Goal: Register for event/course

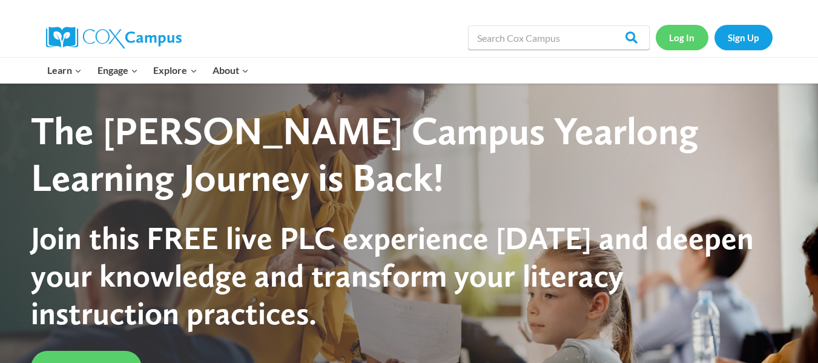
click at [679, 38] on link "Log In" at bounding box center [681, 37] width 53 height 25
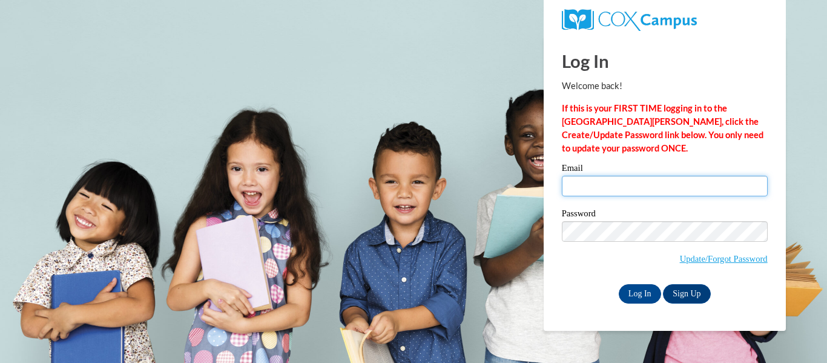
click at [606, 180] on input "Email" at bounding box center [665, 186] width 206 height 21
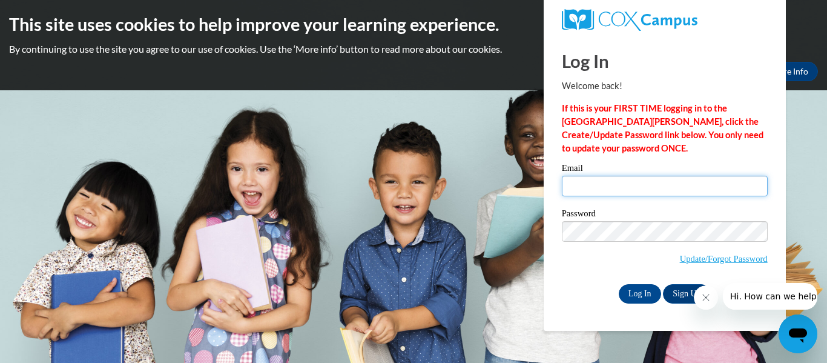
type input "920138432@student.ccga.edu"
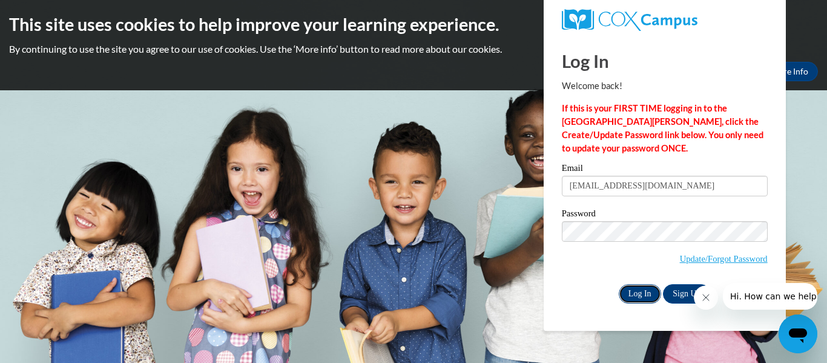
click at [635, 292] on input "Log In" at bounding box center [640, 293] width 42 height 19
click at [708, 300] on icon "Close message from company" at bounding box center [705, 297] width 10 height 10
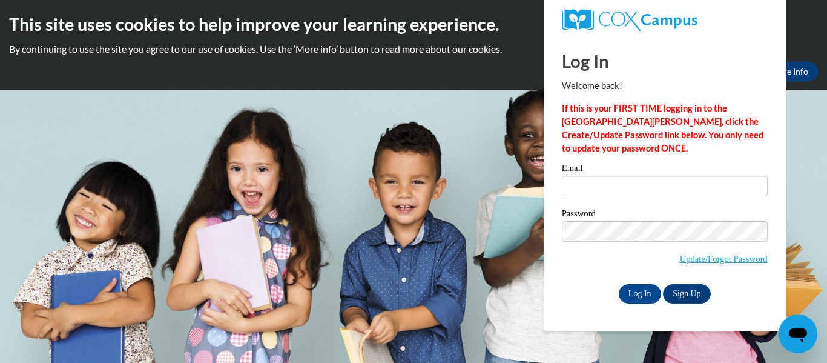
click at [593, 292] on div "Log In Sign Up" at bounding box center [665, 293] width 206 height 19
click at [723, 261] on link "Update/Forgot Password" at bounding box center [724, 259] width 88 height 10
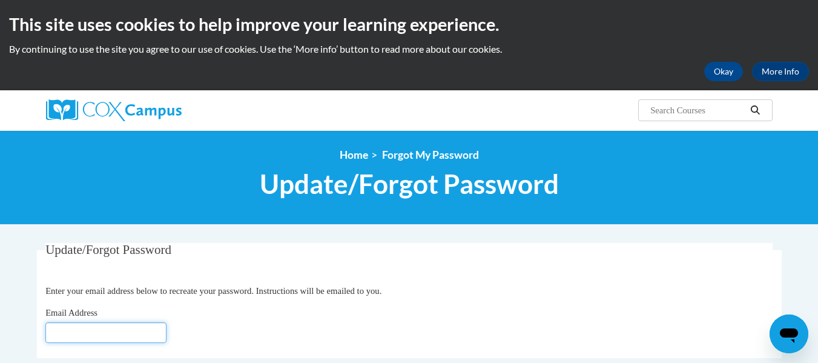
click at [81, 333] on input "Email Address" at bounding box center [105, 332] width 121 height 21
type input "920138432@student.ccga.edu"
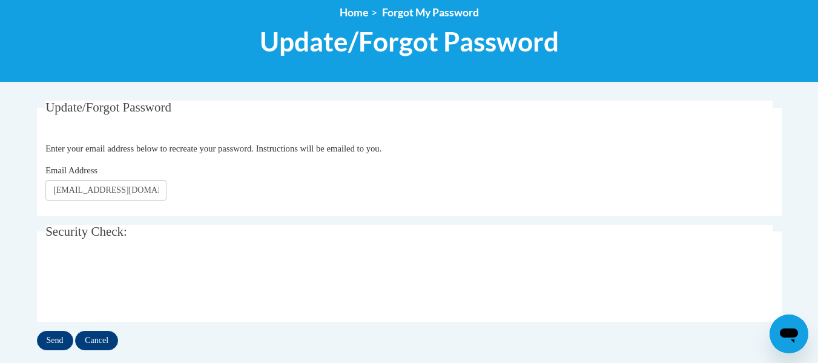
scroll to position [240, 0]
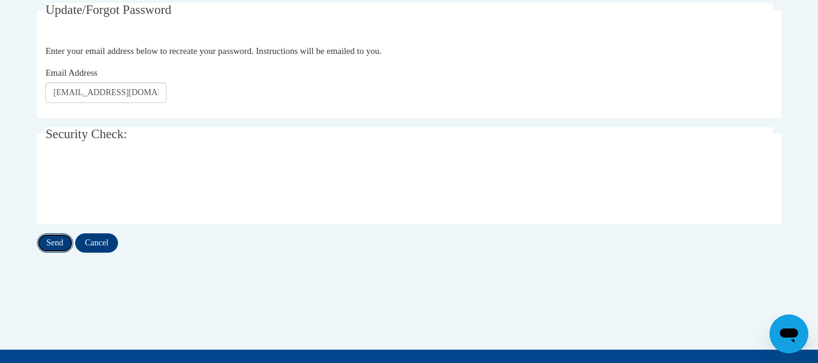
click at [53, 244] on input "Send" at bounding box center [55, 242] width 36 height 19
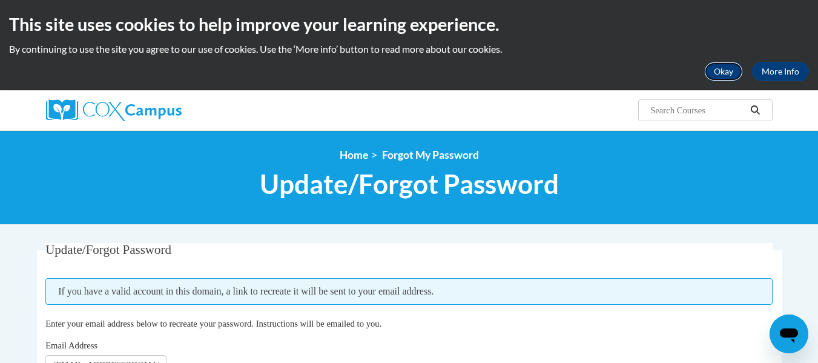
click at [737, 70] on button "Okay" at bounding box center [723, 71] width 39 height 19
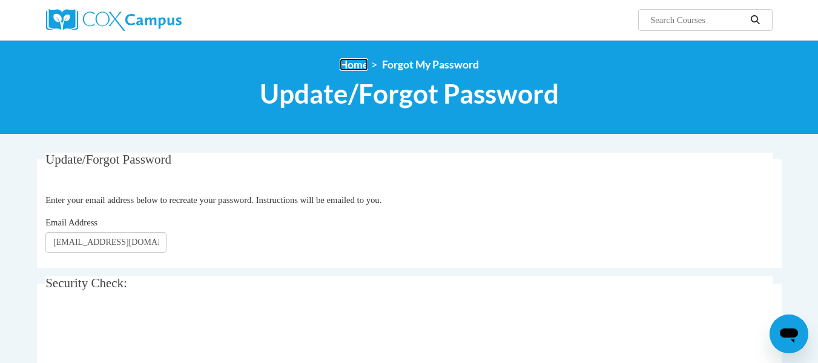
click at [358, 62] on link "Home" at bounding box center [354, 64] width 28 height 13
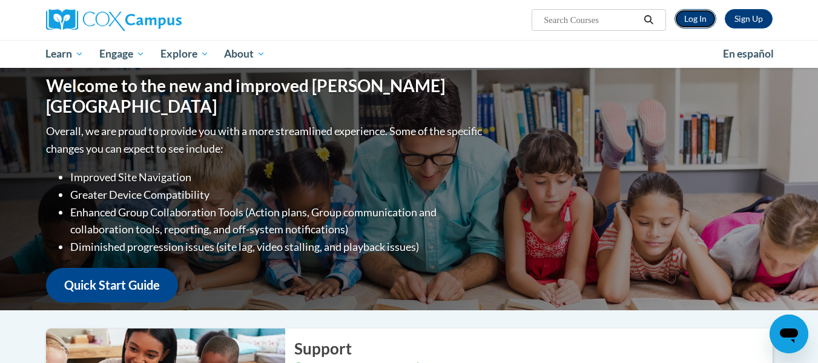
click at [698, 16] on link "Log In" at bounding box center [695, 18] width 42 height 19
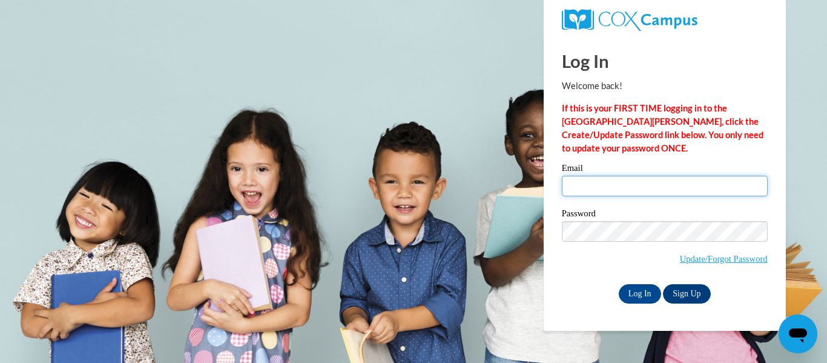
type input "[EMAIL_ADDRESS][DOMAIN_NAME]"
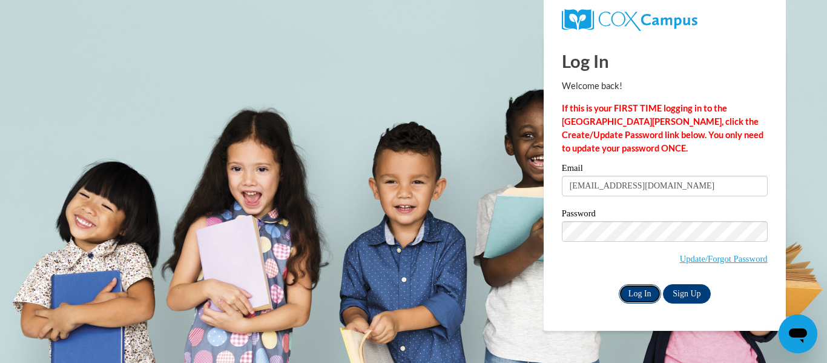
click at [643, 290] on input "Log In" at bounding box center [640, 293] width 42 height 19
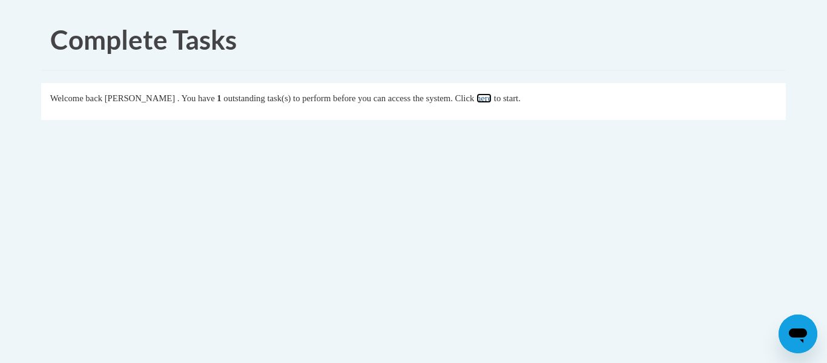
click at [491, 99] on link "here" at bounding box center [483, 98] width 15 height 10
click at [491, 100] on link "here" at bounding box center [483, 98] width 15 height 10
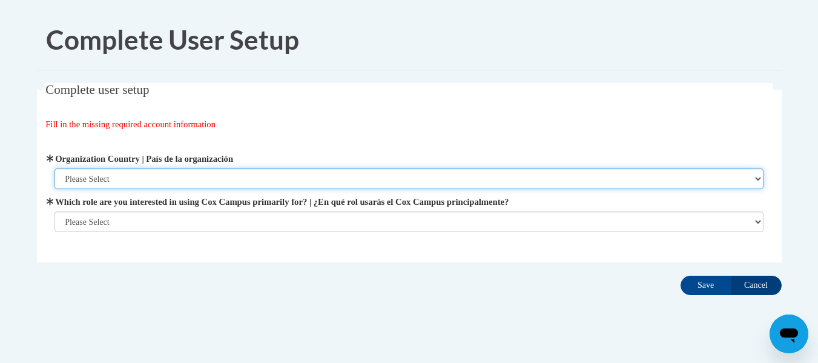
click at [140, 174] on select "Please Select [GEOGRAPHIC_DATA] | [GEOGRAPHIC_DATA] Outside of [GEOGRAPHIC_DATA…" at bounding box center [408, 178] width 709 height 21
select select "ad49bcad-a171-4b2e-b99c-48b446064914"
click at [54, 168] on select "Please Select [GEOGRAPHIC_DATA] | [GEOGRAPHIC_DATA] Outside of [GEOGRAPHIC_DATA…" at bounding box center [408, 178] width 709 height 21
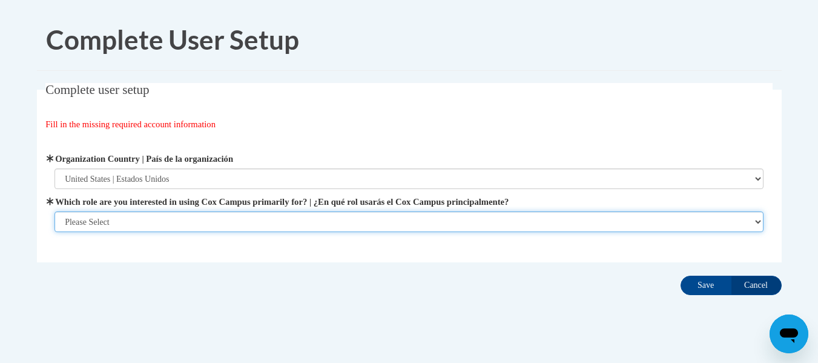
click at [107, 223] on select "Please Select College/University | Colegio/Universidad Community/Nonprofit Part…" at bounding box center [408, 221] width 709 height 21
select select "5a18ea06-2b54-4451-96f2-d152daf9eac5"
click at [54, 232] on select "Please Select College/University | Colegio/Universidad Community/Nonprofit Part…" at bounding box center [408, 221] width 709 height 21
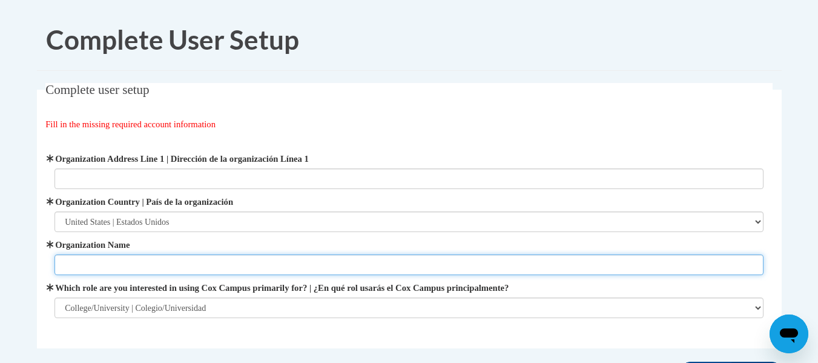
click at [129, 264] on input "Organization Name" at bounding box center [408, 264] width 709 height 21
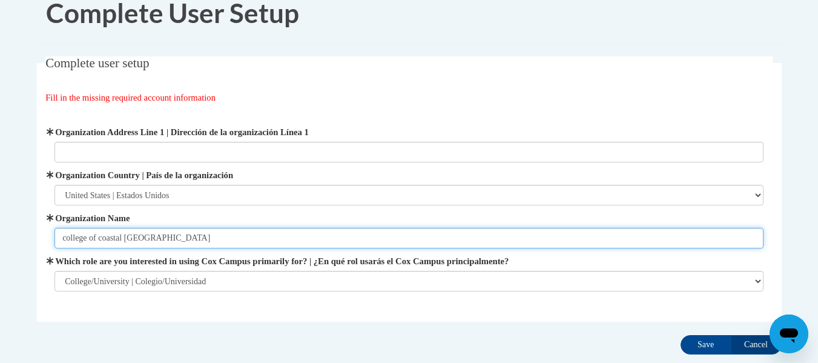
click at [158, 241] on input "college of coastal [GEOGRAPHIC_DATA]" at bounding box center [408, 238] width 709 height 21
click at [139, 237] on input "college of coastal [GEOGRAPHIC_DATA]" at bounding box center [408, 238] width 709 height 21
type input "college of coastal [US_STATE]"
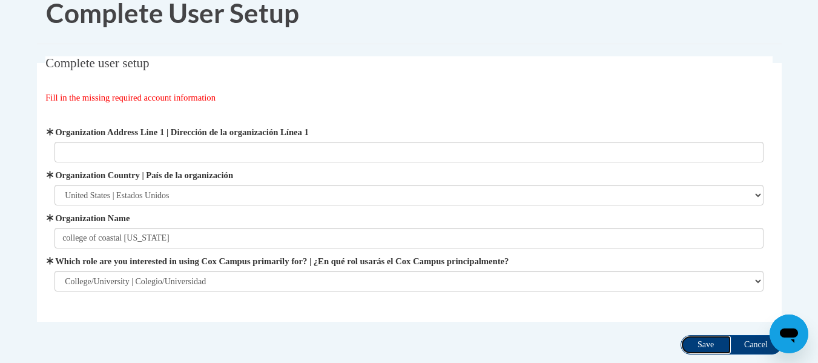
click at [698, 349] on input "Save" at bounding box center [705, 344] width 51 height 19
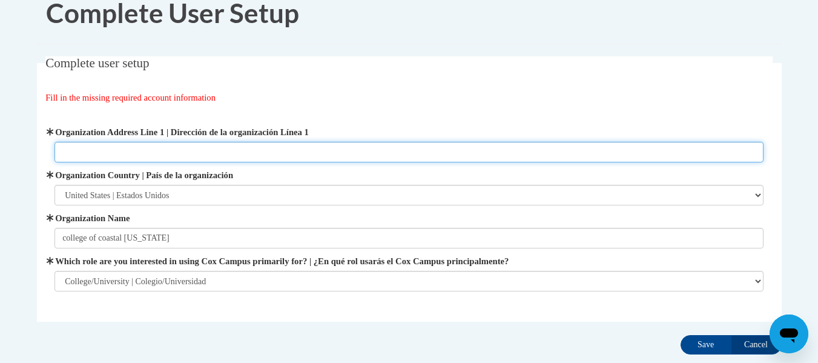
click at [223, 154] on input "Organization Address Line 1 | Dirección de la organización Línea 1" at bounding box center [408, 152] width 709 height 21
paste input "[STREET_ADDRESS]"
type input "[STREET_ADDRESS]"
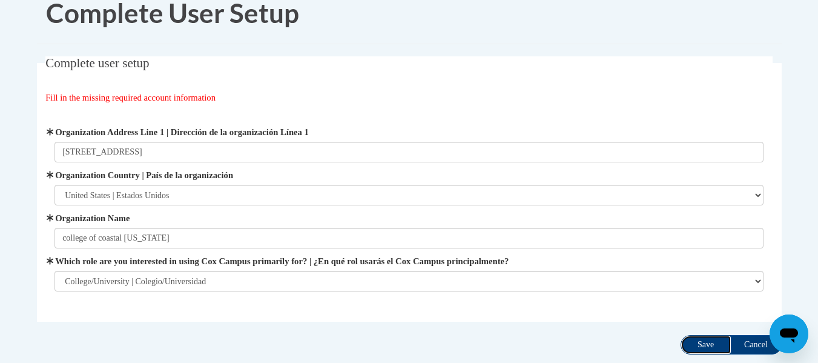
click at [694, 349] on input "Save" at bounding box center [705, 344] width 51 height 19
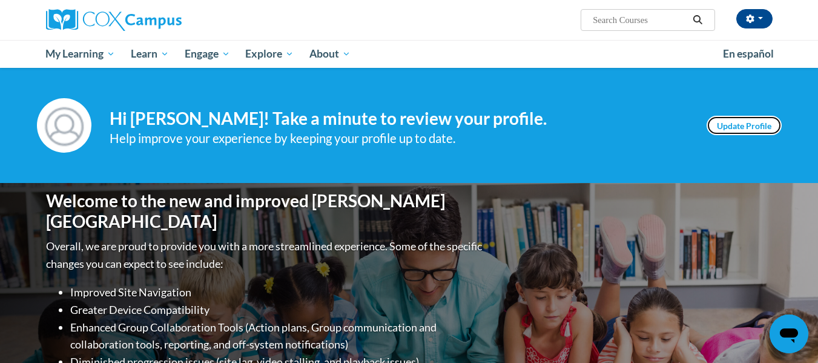
click at [726, 126] on link "Update Profile" at bounding box center [743, 125] width 75 height 19
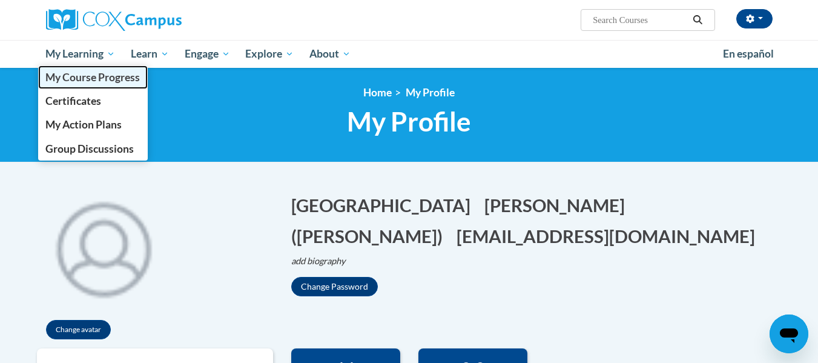
click at [93, 82] on span "My Course Progress" at bounding box center [92, 77] width 94 height 13
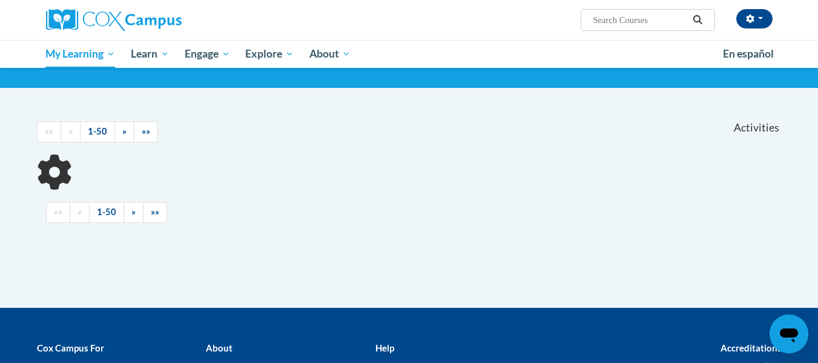
scroll to position [75, 0]
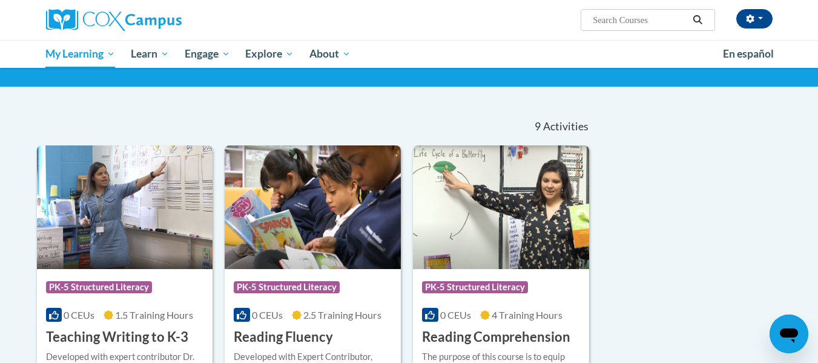
click at [600, 24] on input "Search..." at bounding box center [639, 20] width 97 height 15
type input "data driven instruction"
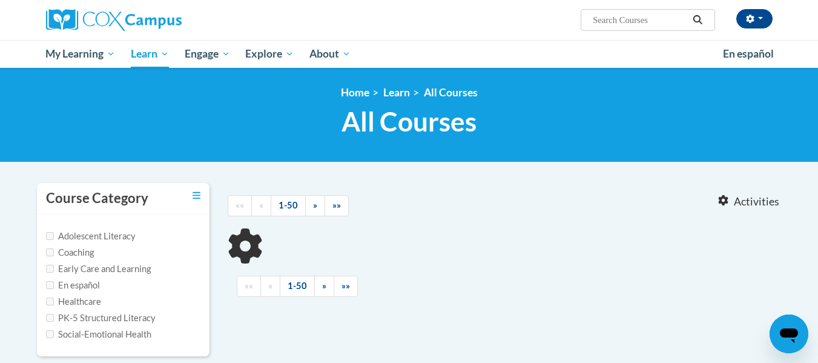
type input "data driven instruction"
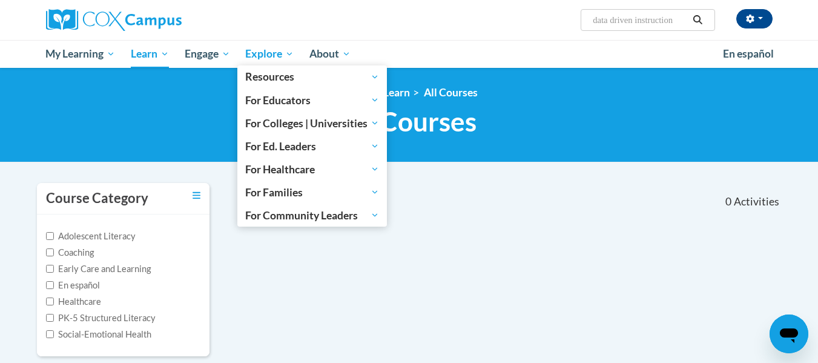
click at [266, 52] on span "Explore" at bounding box center [269, 54] width 48 height 15
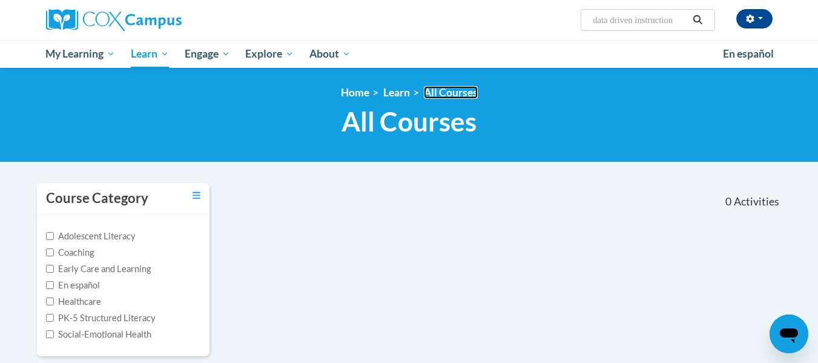
click at [450, 91] on link "All Courses" at bounding box center [451, 92] width 54 height 13
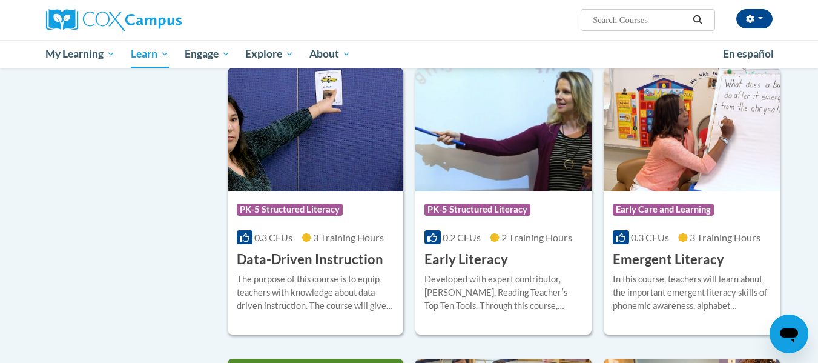
scroll to position [1206, 0]
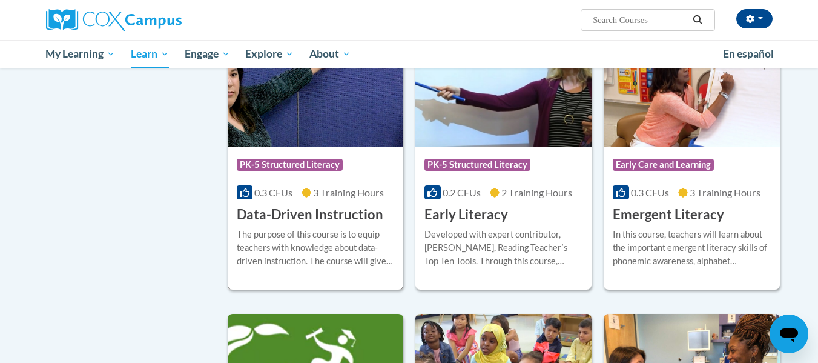
click at [336, 224] on h3 "Data-Driven Instruction" at bounding box center [310, 214] width 146 height 19
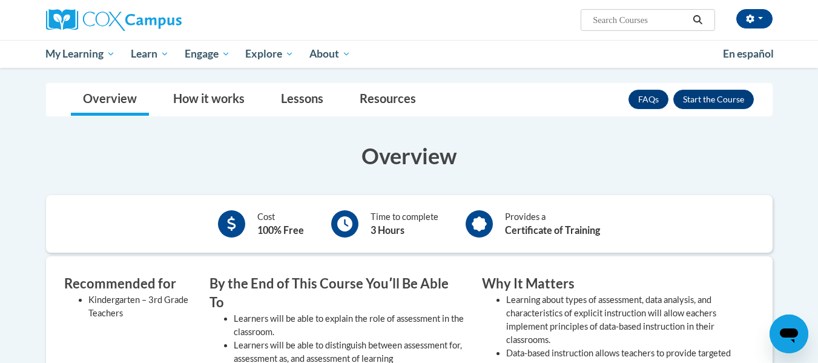
scroll to position [165, 0]
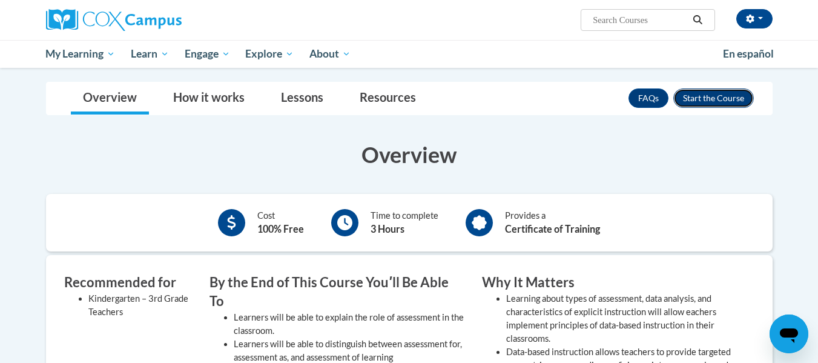
click at [715, 102] on button "Enroll" at bounding box center [713, 97] width 80 height 19
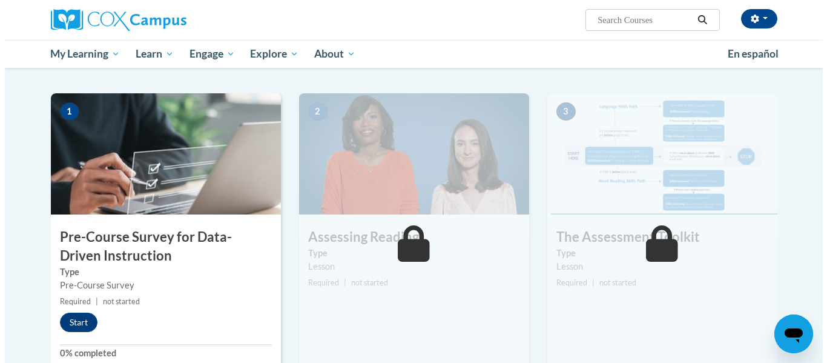
scroll to position [223, 0]
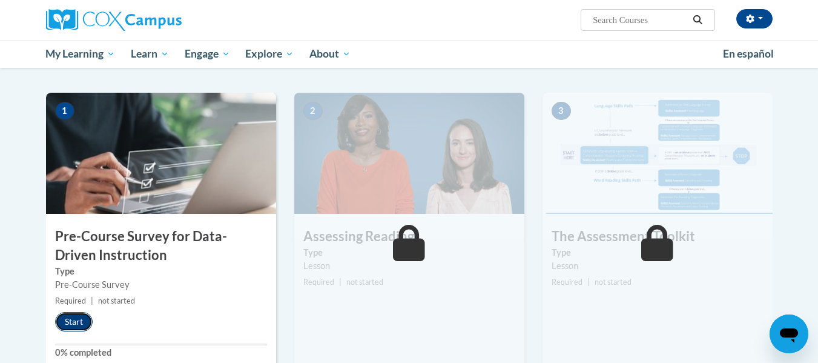
click at [80, 324] on button "Start" at bounding box center [74, 321] width 38 height 19
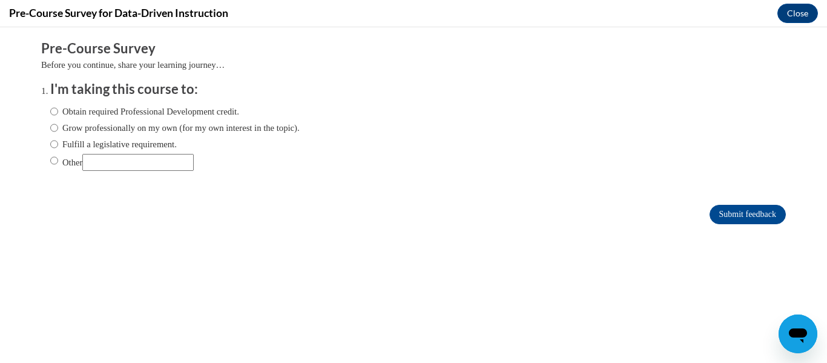
scroll to position [0, 0]
click at [78, 112] on label "Obtain required Professional Development credit." at bounding box center [144, 111] width 189 height 13
click at [58, 112] on input "Obtain required Professional Development credit." at bounding box center [54, 111] width 8 height 13
radio input "true"
click at [714, 215] on input "Submit feedback" at bounding box center [747, 214] width 76 height 19
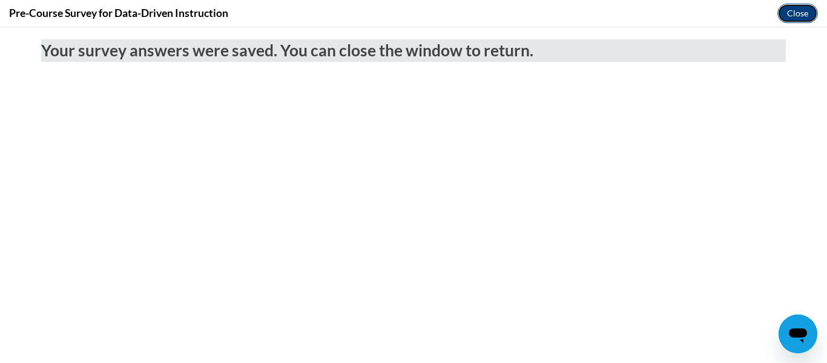
click at [794, 15] on button "Close" at bounding box center [797, 13] width 41 height 19
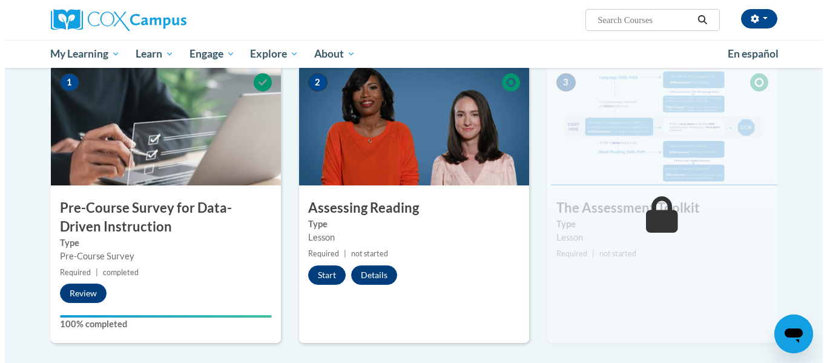
scroll to position [252, 0]
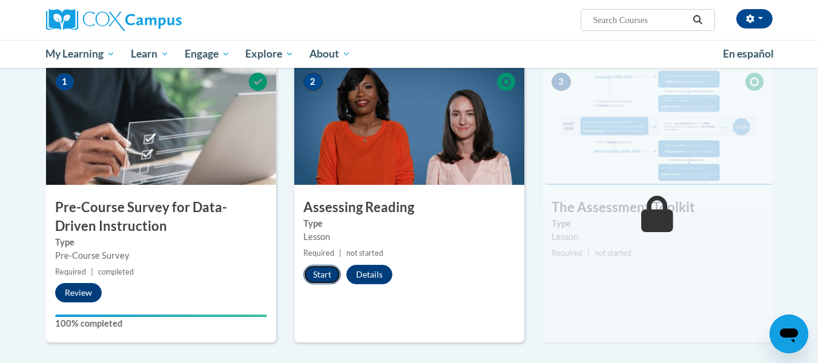
click at [319, 277] on button "Start" at bounding box center [322, 273] width 38 height 19
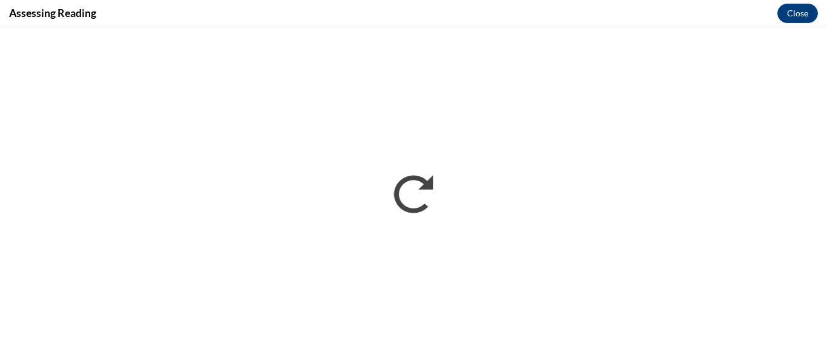
scroll to position [0, 0]
